Goal: Information Seeking & Learning: Learn about a topic

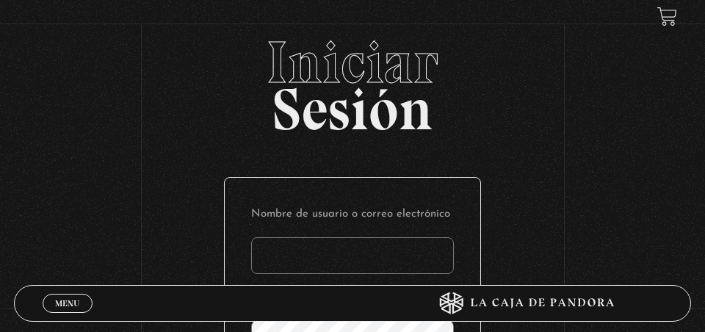
click at [353, 249] on input "Nombre de usuario o correo electrónico" at bounding box center [352, 255] width 203 height 37
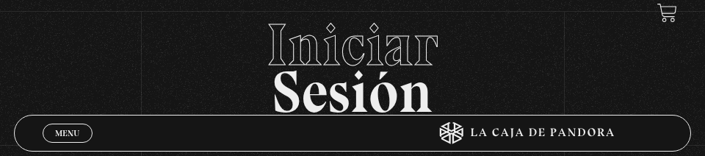
scroll to position [159, 0]
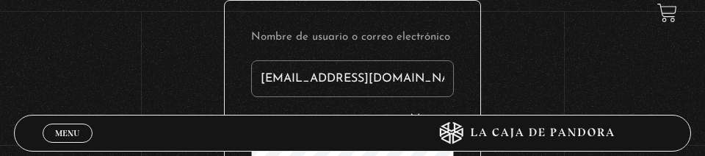
type input "adr_i2793@hotmail.com"
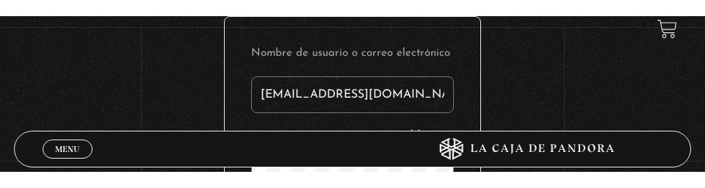
scroll to position [184, 0]
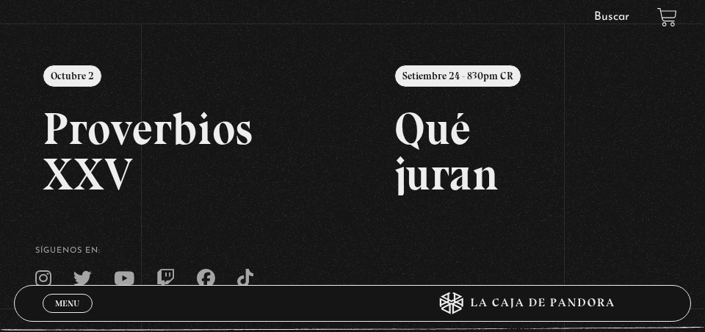
scroll to position [176, 0]
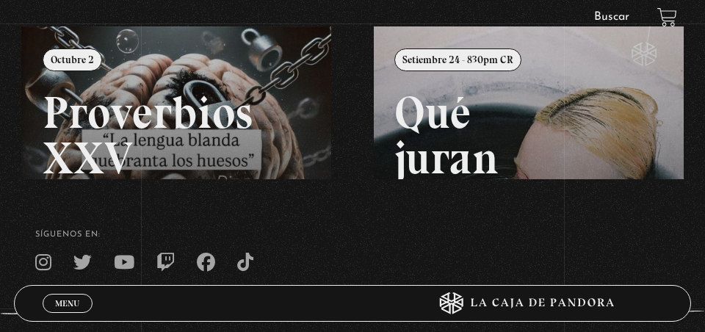
click at [80, 299] on link "Menu Cerrar" at bounding box center [68, 303] width 50 height 19
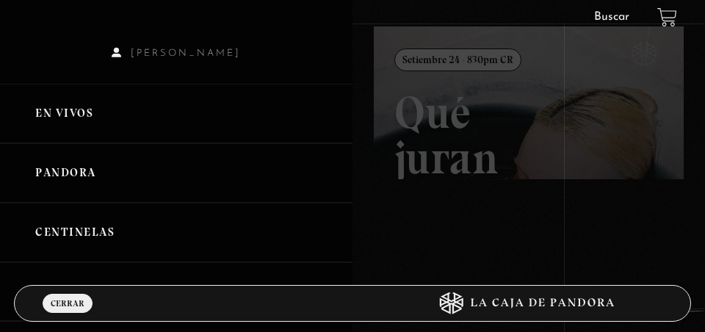
click at [607, 18] on link "Buscar" at bounding box center [611, 17] width 35 height 12
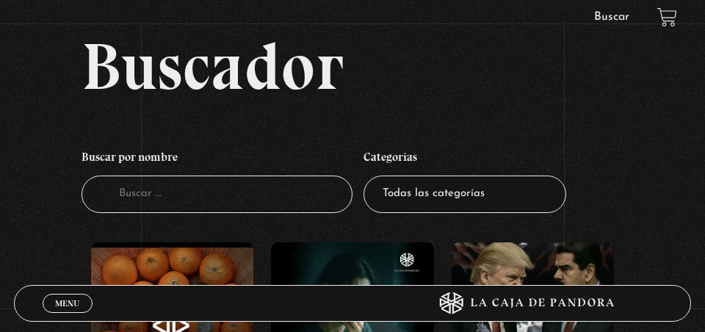
click at [188, 185] on input "Buscador" at bounding box center [217, 194] width 271 height 37
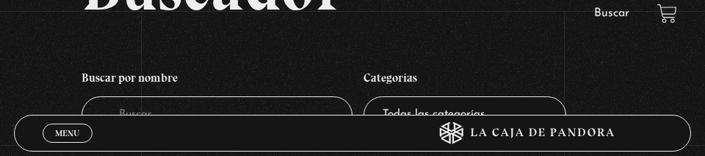
scroll to position [98, 0]
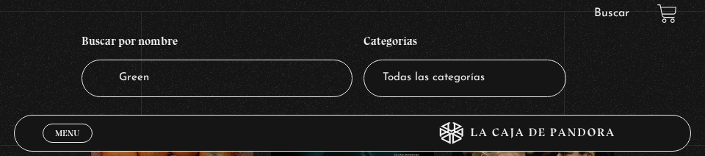
type input "Greenl"
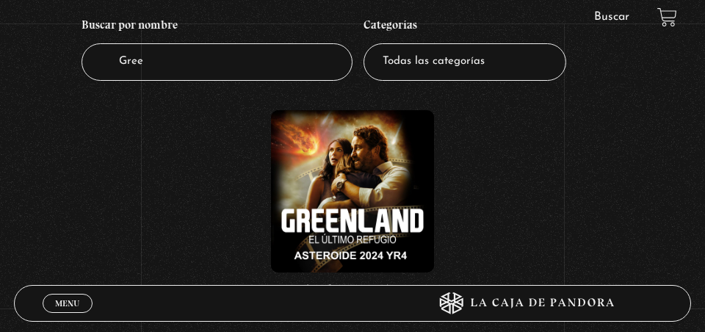
scroll to position [140, 0]
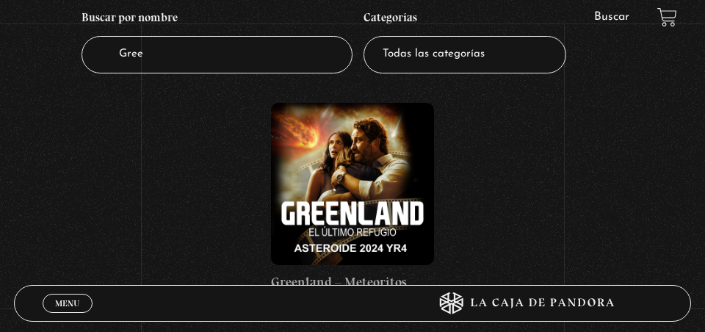
click at [355, 216] on figure at bounding box center [352, 184] width 162 height 162
